Goal: Information Seeking & Learning: Learn about a topic

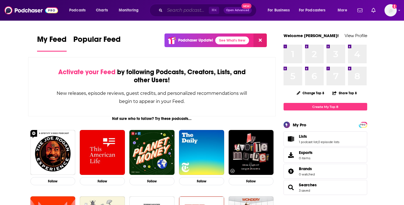
click at [188, 12] on input "Search podcasts, credits, & more..." at bounding box center [187, 10] width 44 height 9
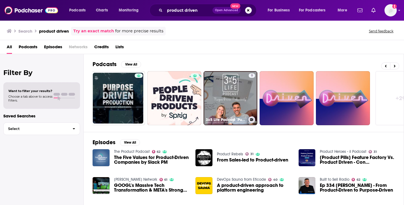
scroll to position [0, 201]
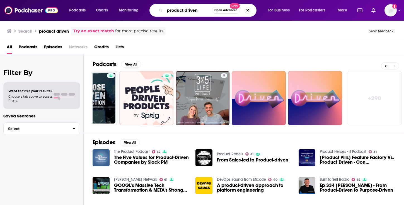
click at [204, 9] on input "product driven" at bounding box center [188, 10] width 47 height 9
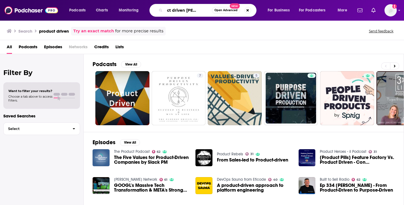
scroll to position [0, 15]
type input "product driven [PERSON_NAME]"
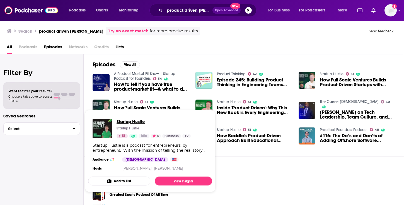
click at [126, 121] on span "Startup Hustle" at bounding box center [153, 121] width 74 height 5
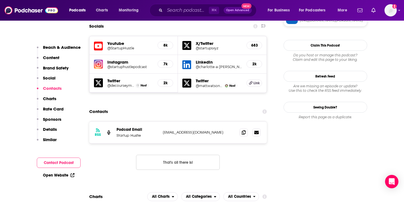
scroll to position [599, 0]
